Goal: Navigation & Orientation: Find specific page/section

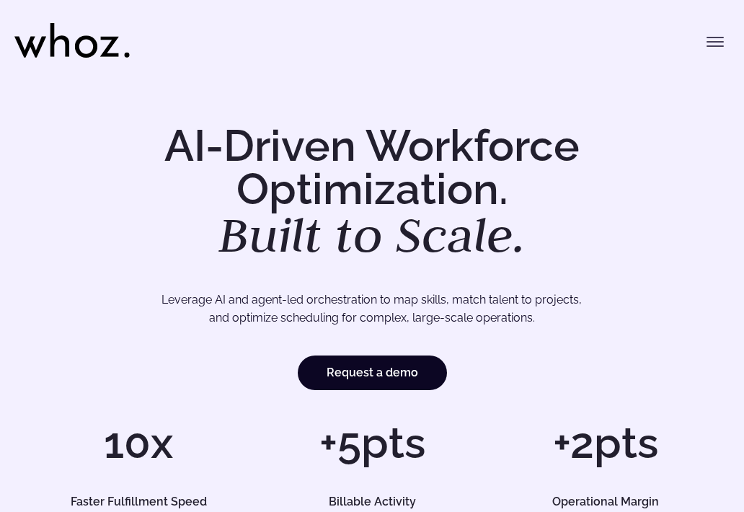
click at [710, 43] on icon "Toggle menu" at bounding box center [714, 41] width 17 height 17
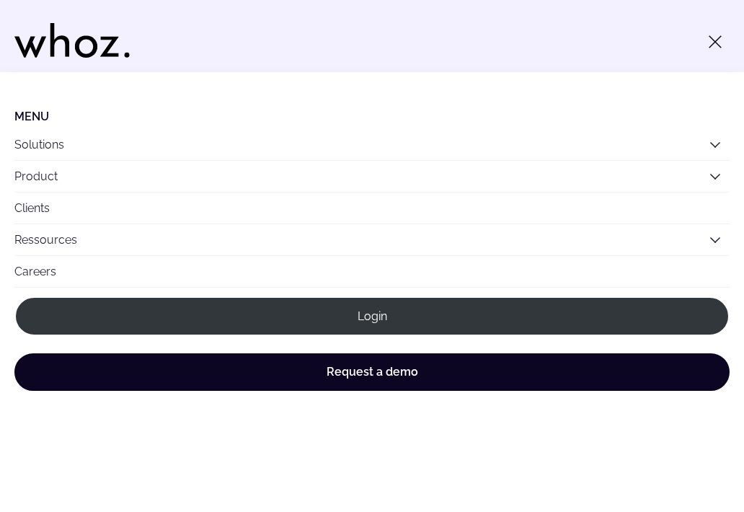
click at [710, 43] on icon "Toggle menu" at bounding box center [714, 41] width 17 height 17
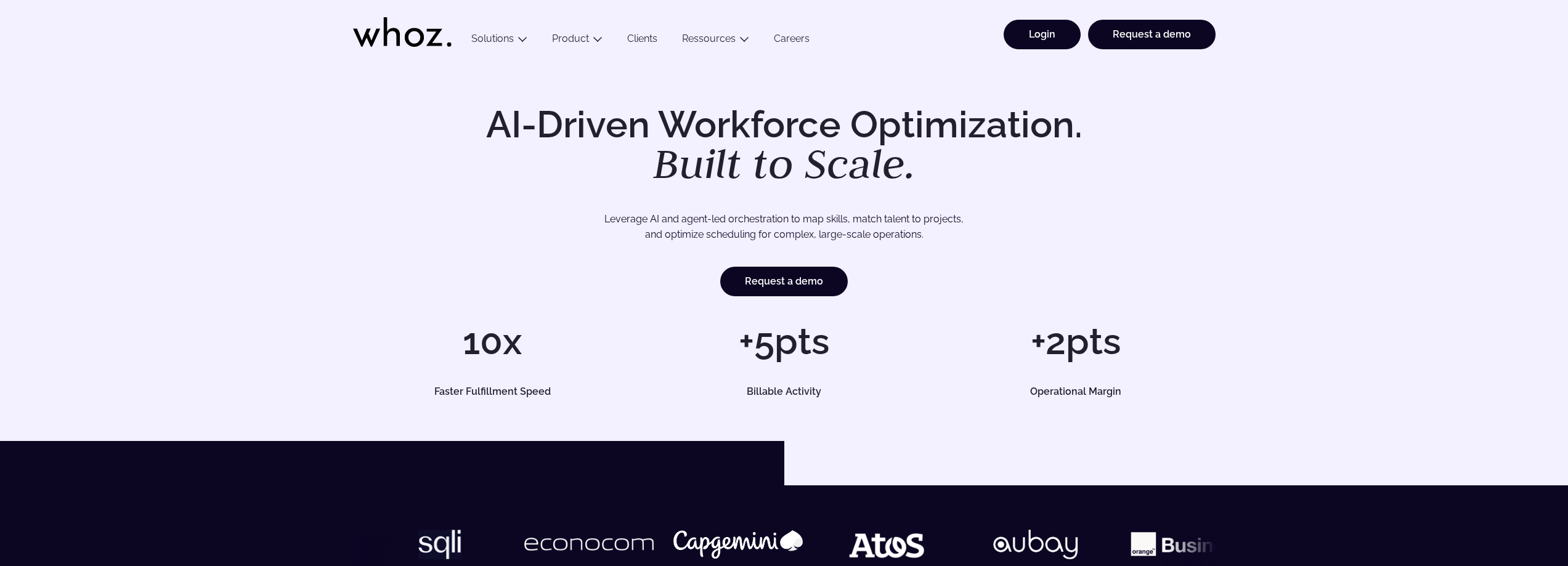
click at [635, 33] on link "Login" at bounding box center [1042, 34] width 77 height 30
